Goal: Information Seeking & Learning: Find specific fact

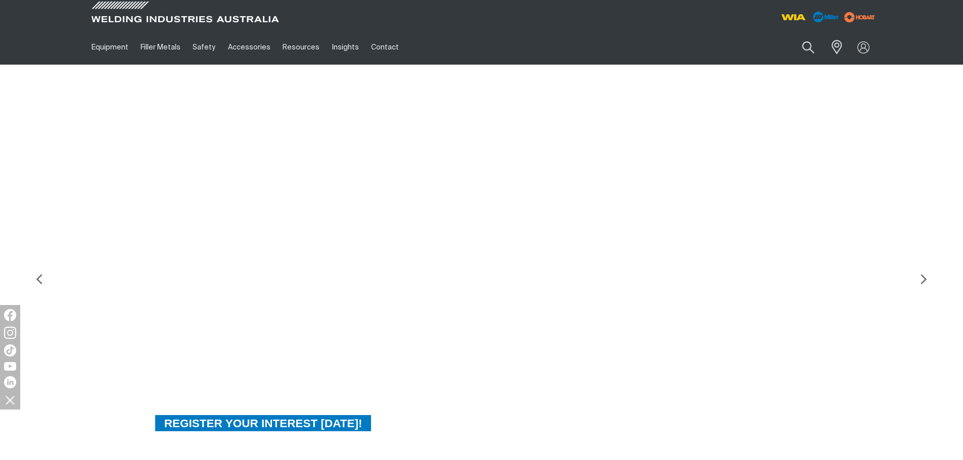
click at [335, 46] on link "Insights" at bounding box center [344, 47] width 39 height 35
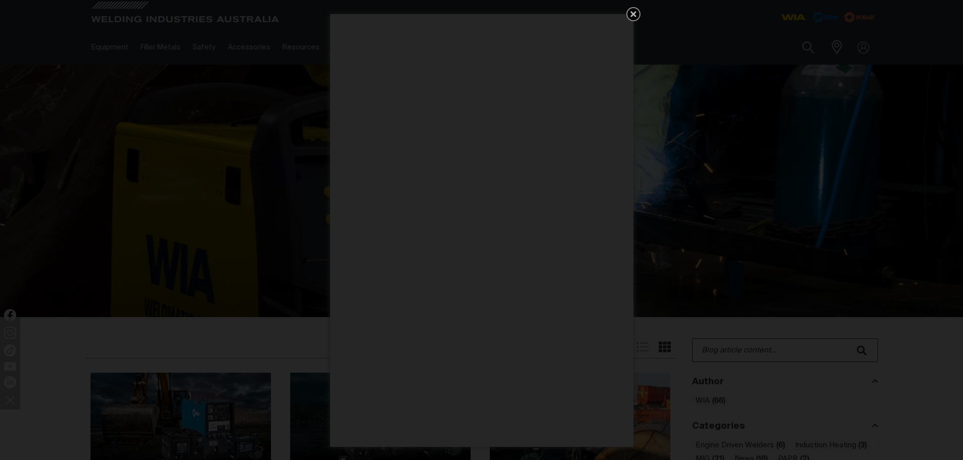
click at [635, 14] on icon "Get 5 WIA Welding Guides Free!" at bounding box center [633, 14] width 12 height 12
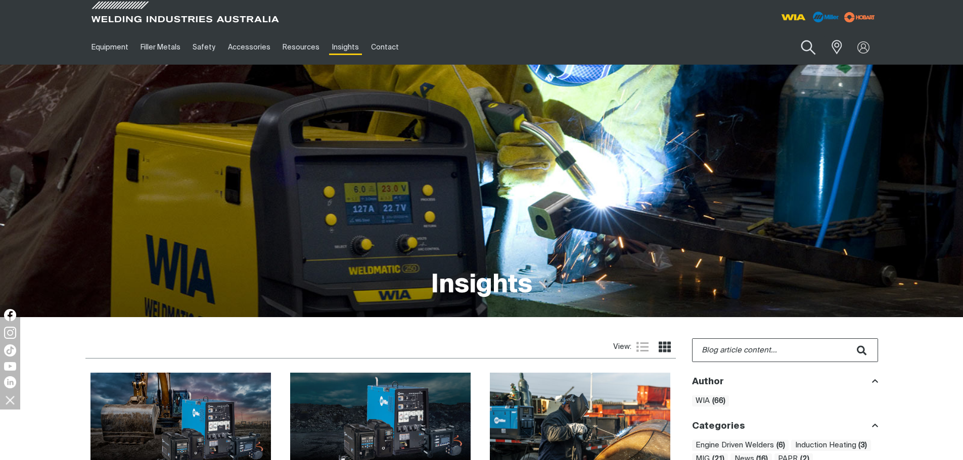
click at [810, 45] on button "Search products" at bounding box center [807, 47] width 41 height 29
drag, startPoint x: 697, startPoint y: 48, endPoint x: 684, endPoint y: 44, distance: 13.6
click at [697, 48] on input "Search" at bounding box center [747, 47] width 156 height 23
click at [791, 35] on button "Search products" at bounding box center [808, 47] width 34 height 24
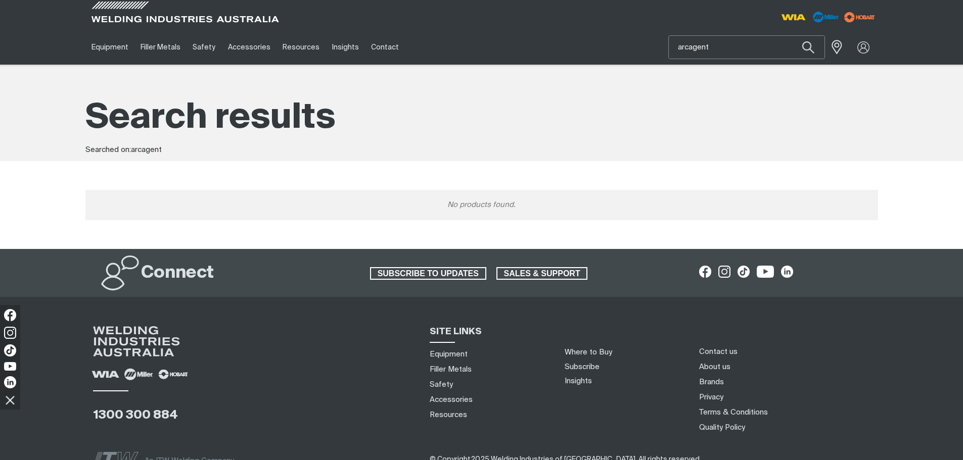
drag, startPoint x: 710, startPoint y: 45, endPoint x: 643, endPoint y: 45, distance: 67.2
click at [643, 45] on div "Equipment Stick Welders TIG Welders MIG Welders Multi-Process Welders Engine Dr…" at bounding box center [481, 47] width 792 height 35
type input "insight"
click at [791, 35] on button "Search products" at bounding box center [808, 47] width 34 height 24
click at [828, 18] on img at bounding box center [824, 17] width 38 height 19
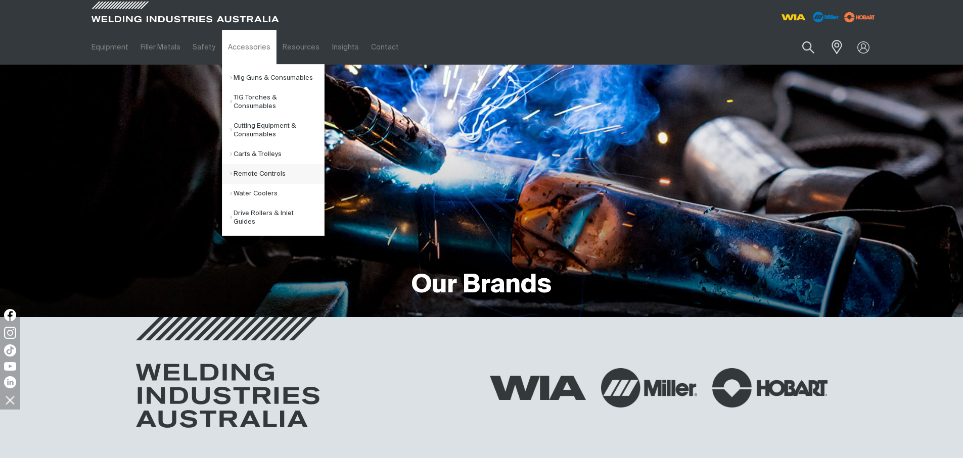
click at [240, 174] on link "Remote Controls" at bounding box center [277, 174] width 94 height 20
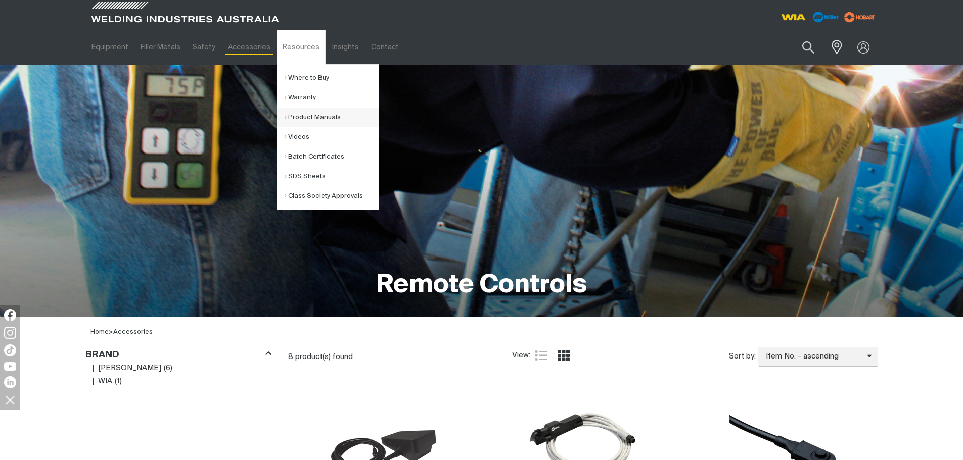
click at [302, 118] on link "Product Manuals" at bounding box center [331, 118] width 94 height 20
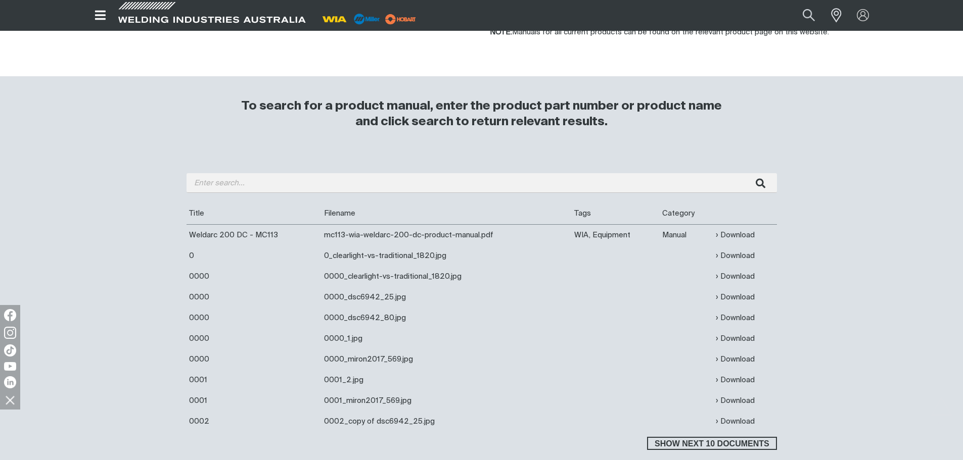
scroll to position [202, 0]
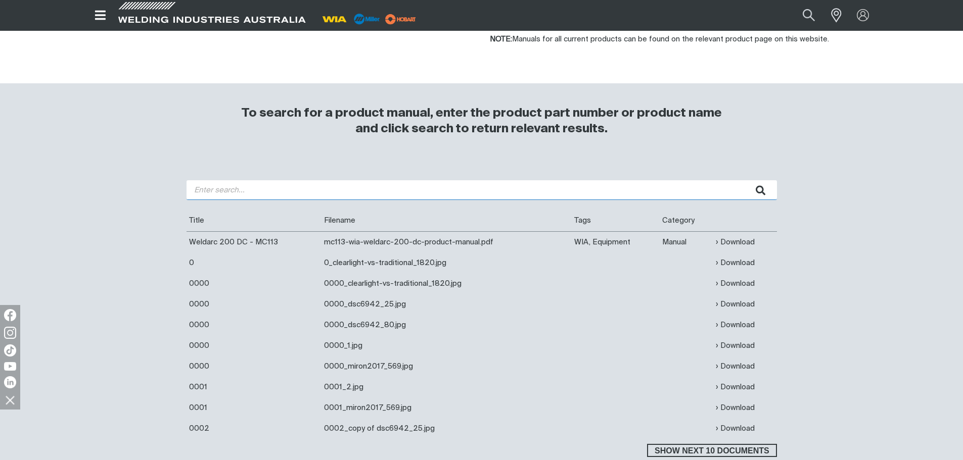
click at [245, 188] on input "search" at bounding box center [481, 190] width 590 height 20
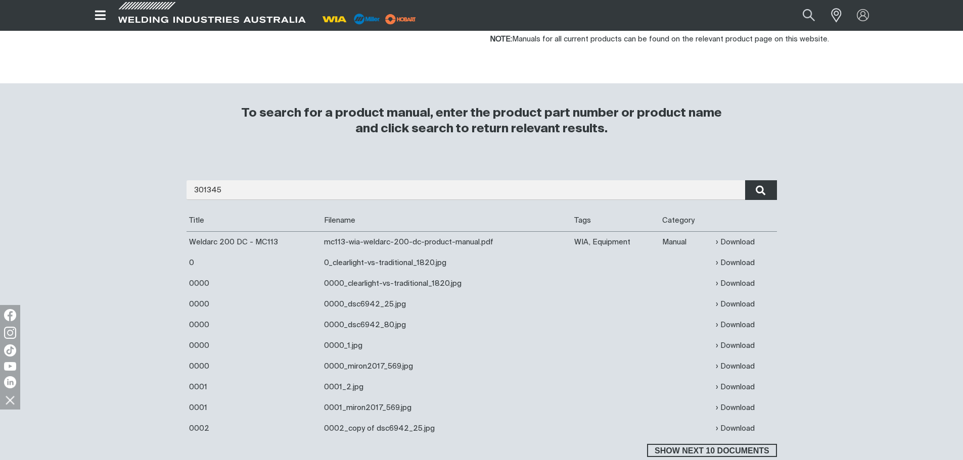
click at [757, 189] on icon "submit" at bounding box center [760, 190] width 10 height 13
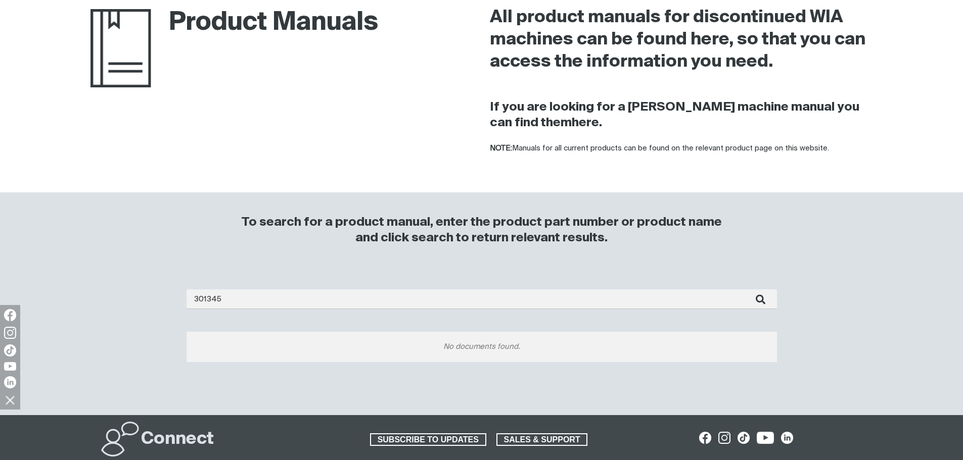
scroll to position [101, 0]
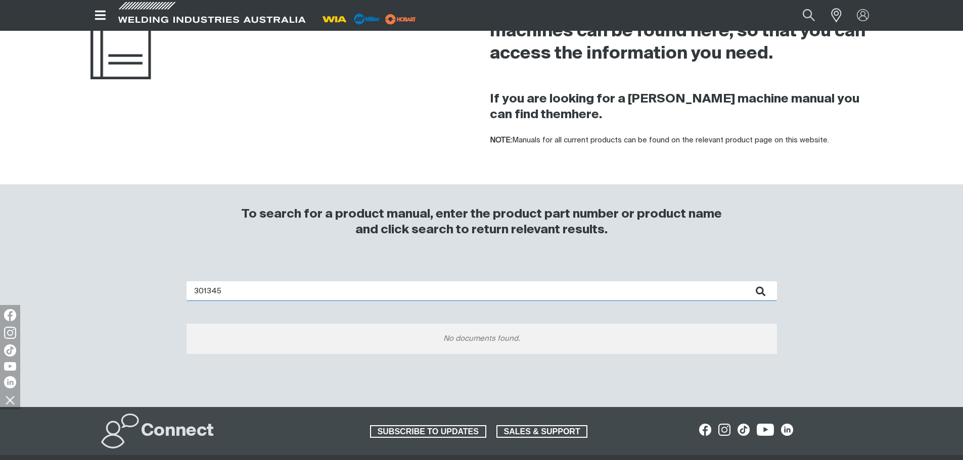
drag, startPoint x: 224, startPoint y: 294, endPoint x: 181, endPoint y: 289, distance: 42.8
click at [181, 289] on div "301345 No documents found." at bounding box center [481, 324] width 606 height 106
click at [745, 281] on button "submit" at bounding box center [761, 291] width 32 height 20
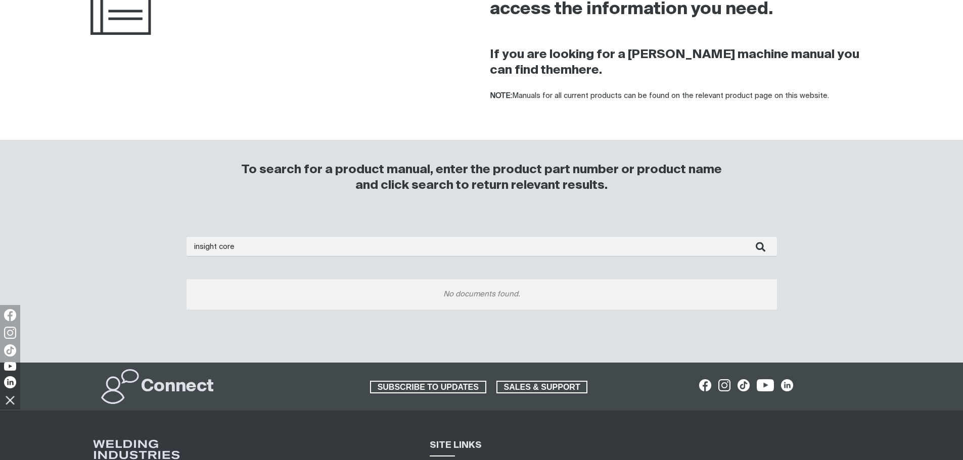
scroll to position [152, 0]
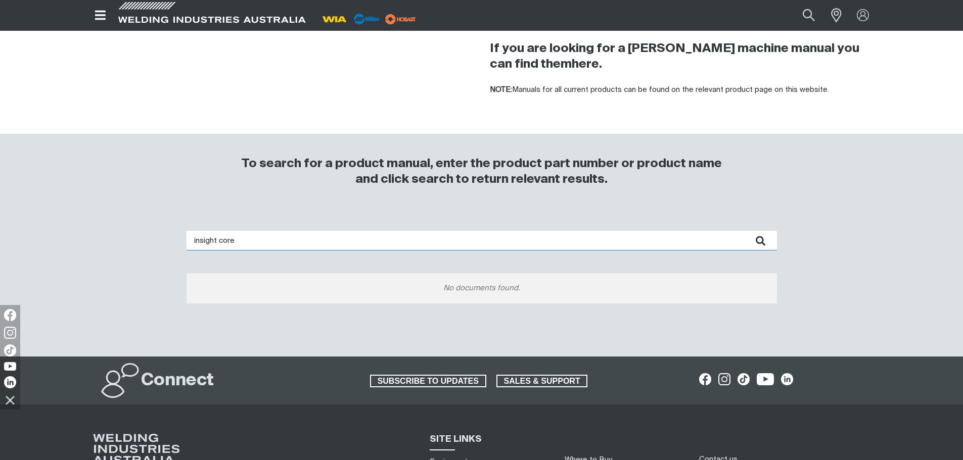
drag, startPoint x: 209, startPoint y: 239, endPoint x: 186, endPoint y: 239, distance: 22.2
click at [186, 239] on input "insight core" at bounding box center [481, 241] width 590 height 20
type input "301072"
click at [745, 231] on button "submit" at bounding box center [761, 241] width 32 height 20
